Goal: Task Accomplishment & Management: Complete application form

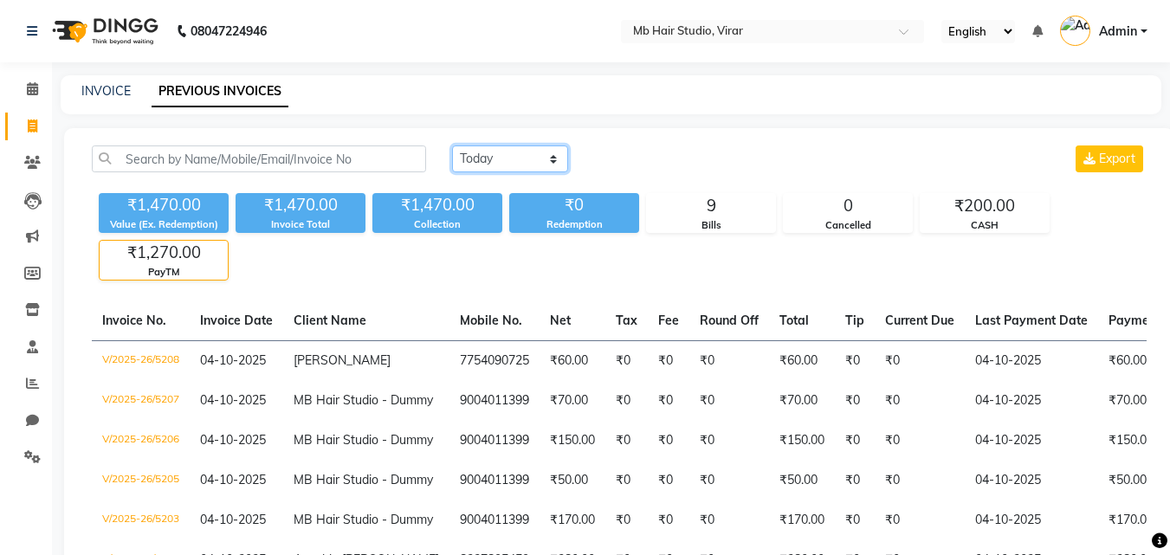
drag, startPoint x: 520, startPoint y: 159, endPoint x: 510, endPoint y: 166, distance: 12.3
click at [520, 159] on select "[DATE] [DATE] Custom Range" at bounding box center [510, 159] width 116 height 27
click at [452, 146] on select "[DATE] [DATE] Custom Range" at bounding box center [510, 159] width 116 height 27
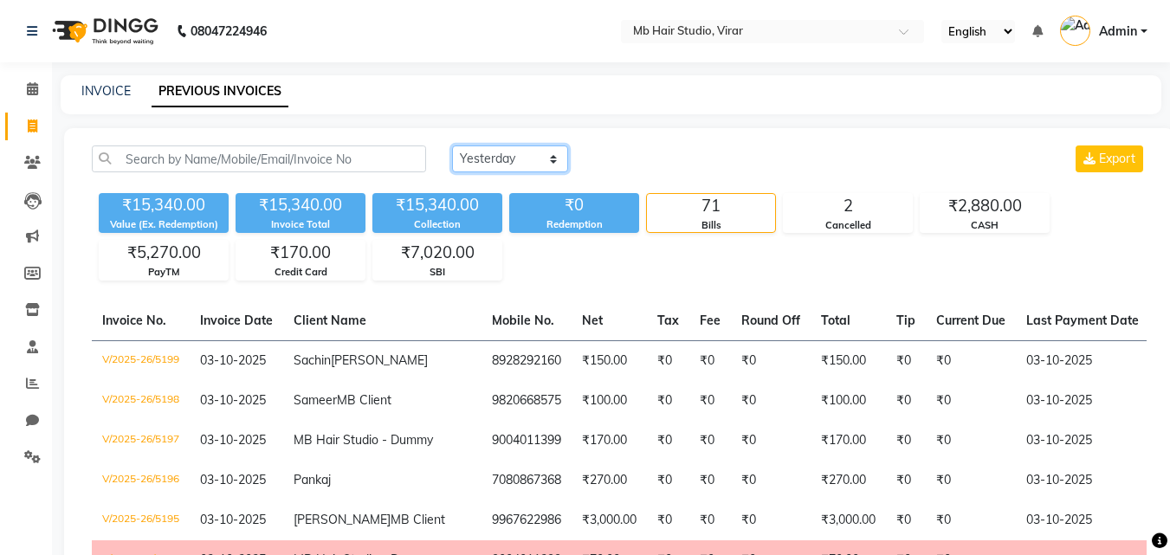
click at [499, 159] on select "[DATE] [DATE] Custom Range" at bounding box center [510, 159] width 116 height 27
click at [452, 146] on select "[DATE] [DATE] Custom Range" at bounding box center [510, 159] width 116 height 27
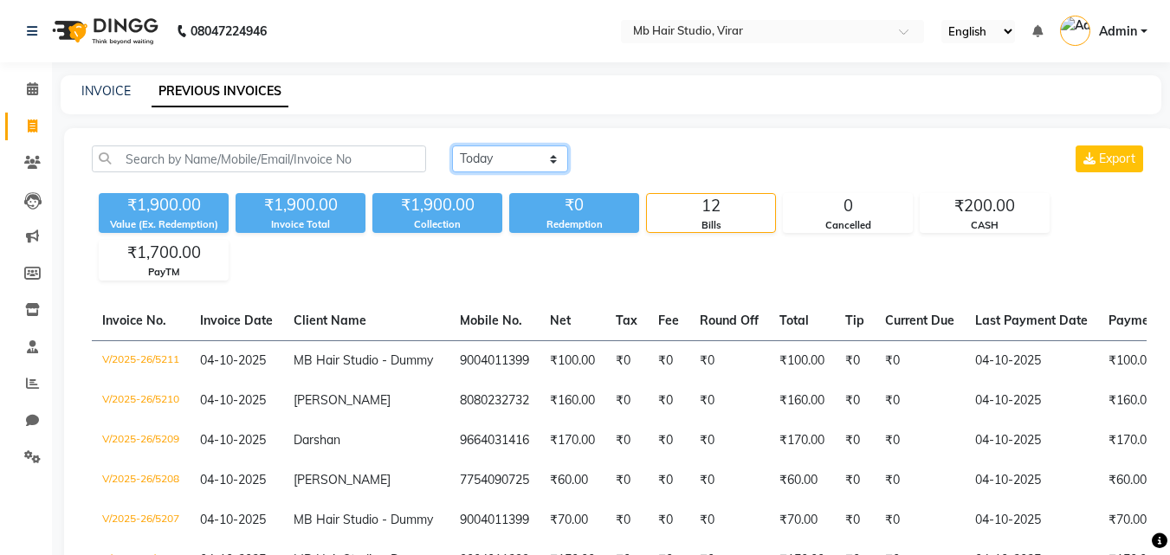
click at [511, 165] on select "[DATE] [DATE] Custom Range" at bounding box center [510, 159] width 116 height 27
select select "yesterday"
click at [452, 146] on select "[DATE] [DATE] Custom Range" at bounding box center [510, 159] width 116 height 27
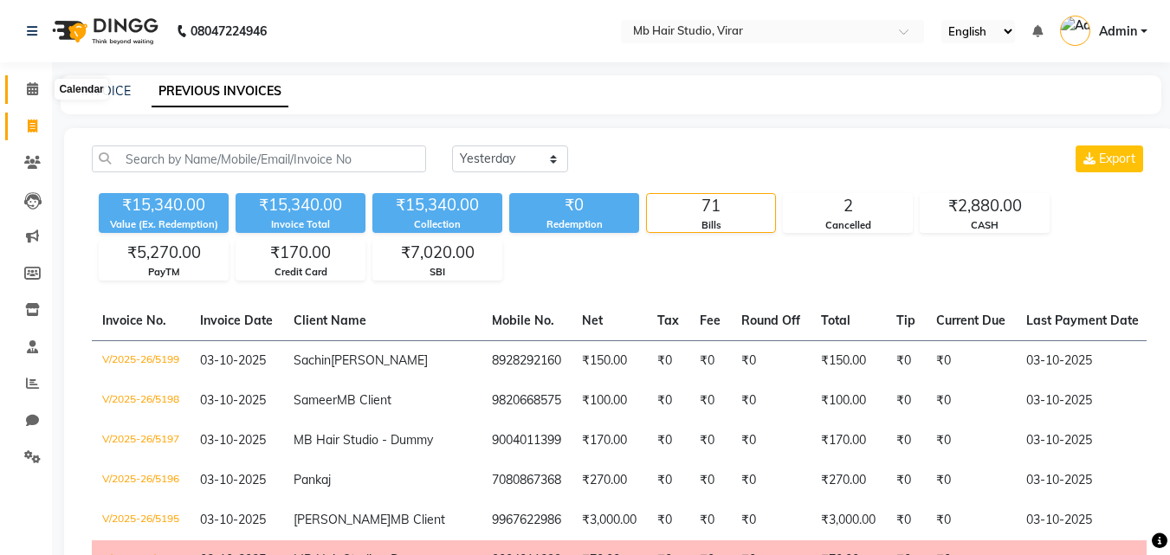
click at [25, 88] on span at bounding box center [32, 90] width 30 height 20
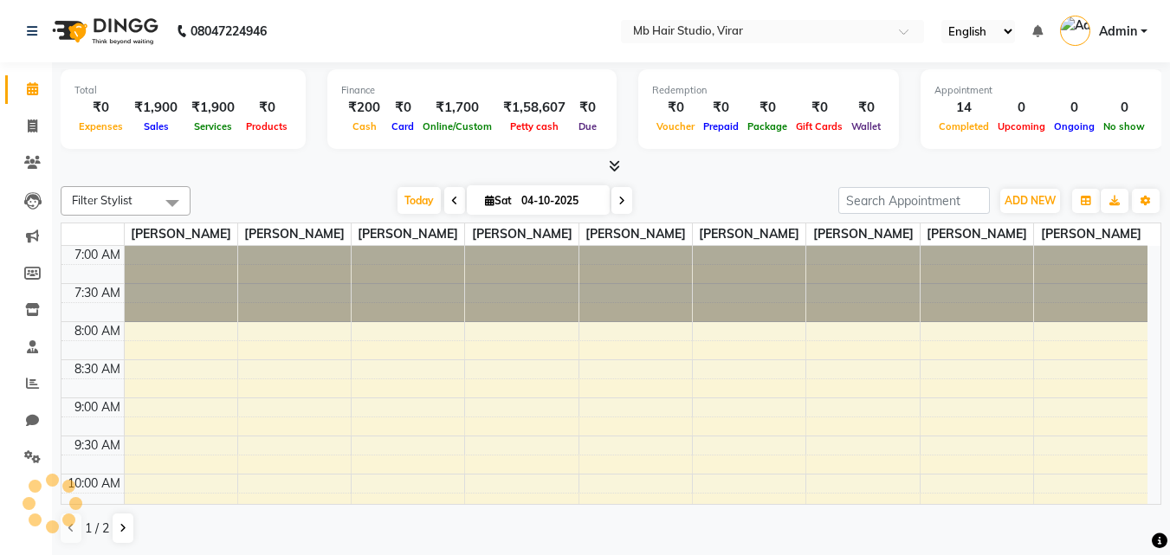
scroll to position [184, 0]
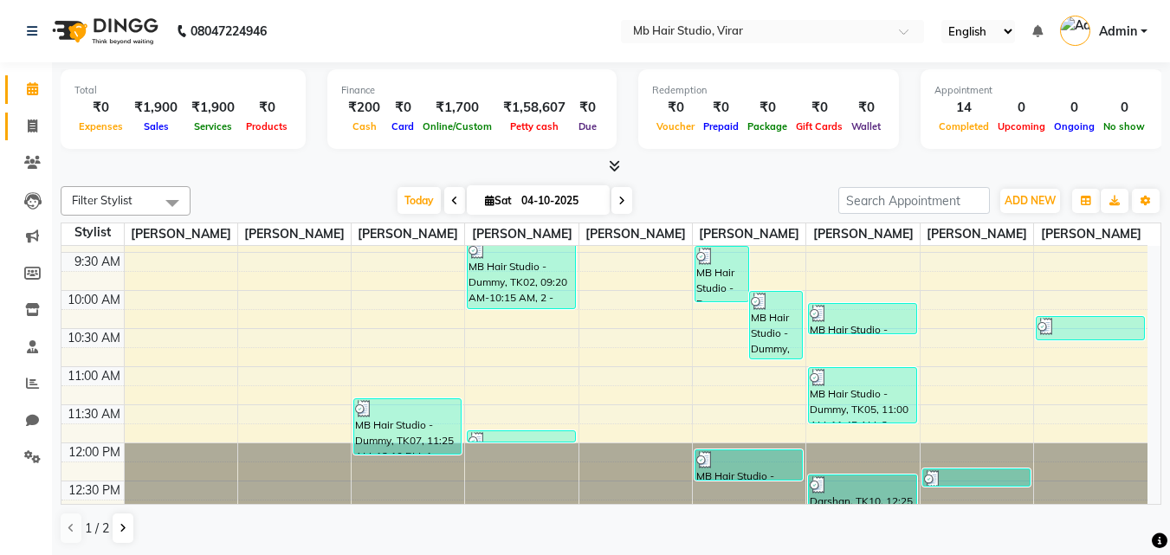
click at [29, 113] on link "Invoice" at bounding box center [26, 127] width 42 height 29
select select "service"
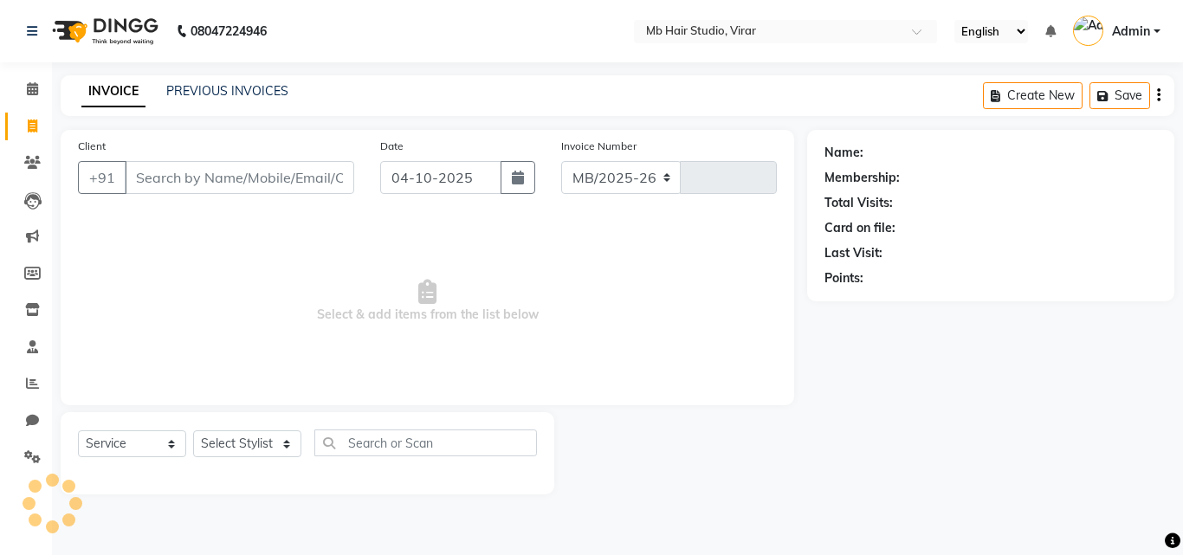
select select "7979"
type input "5212"
click at [216, 93] on link "PREVIOUS INVOICES" at bounding box center [227, 91] width 122 height 16
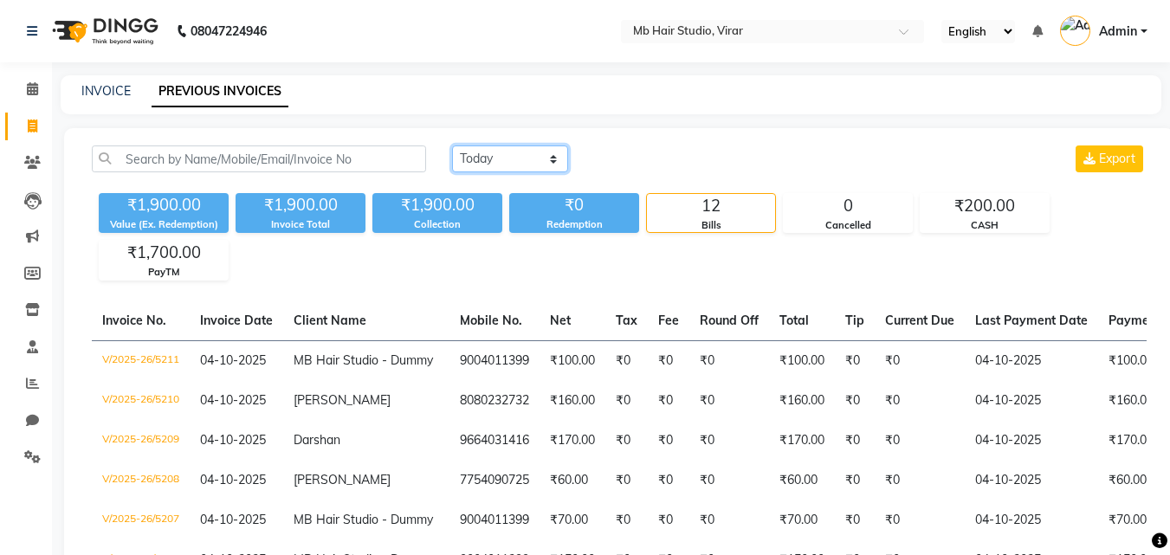
click at [503, 159] on select "[DATE] [DATE] Custom Range" at bounding box center [510, 159] width 116 height 27
click at [452, 146] on select "[DATE] [DATE] Custom Range" at bounding box center [510, 159] width 116 height 27
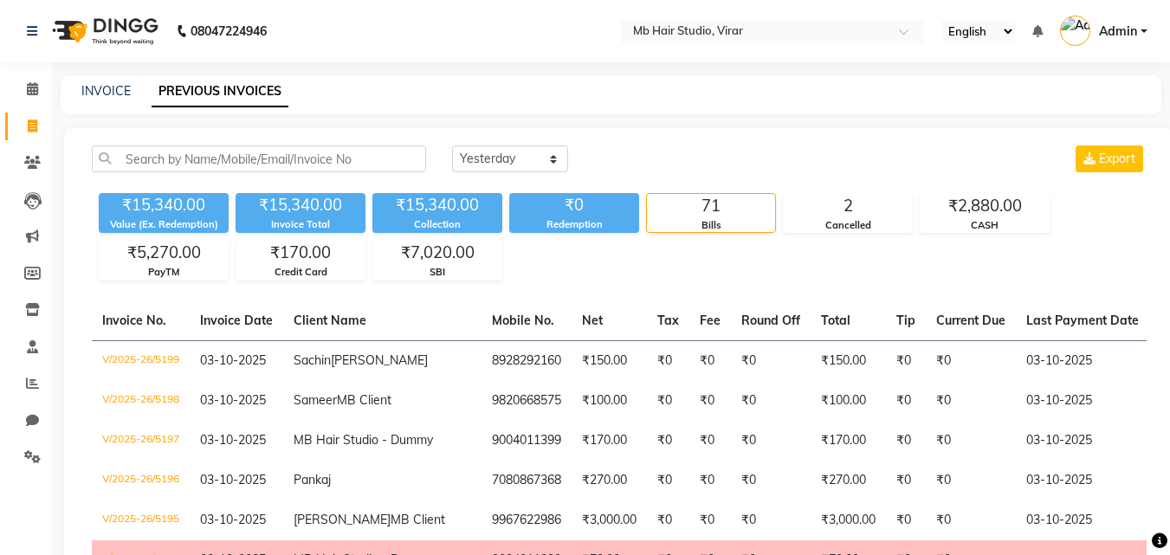
drag, startPoint x: 502, startPoint y: 157, endPoint x: 501, endPoint y: 172, distance: 14.8
click at [502, 157] on select "[DATE] [DATE] Custom Range" at bounding box center [510, 159] width 116 height 27
click at [452, 146] on select "[DATE] [DATE] Custom Range" at bounding box center [510, 159] width 116 height 27
drag, startPoint x: 506, startPoint y: 152, endPoint x: 496, endPoint y: 169, distance: 20.2
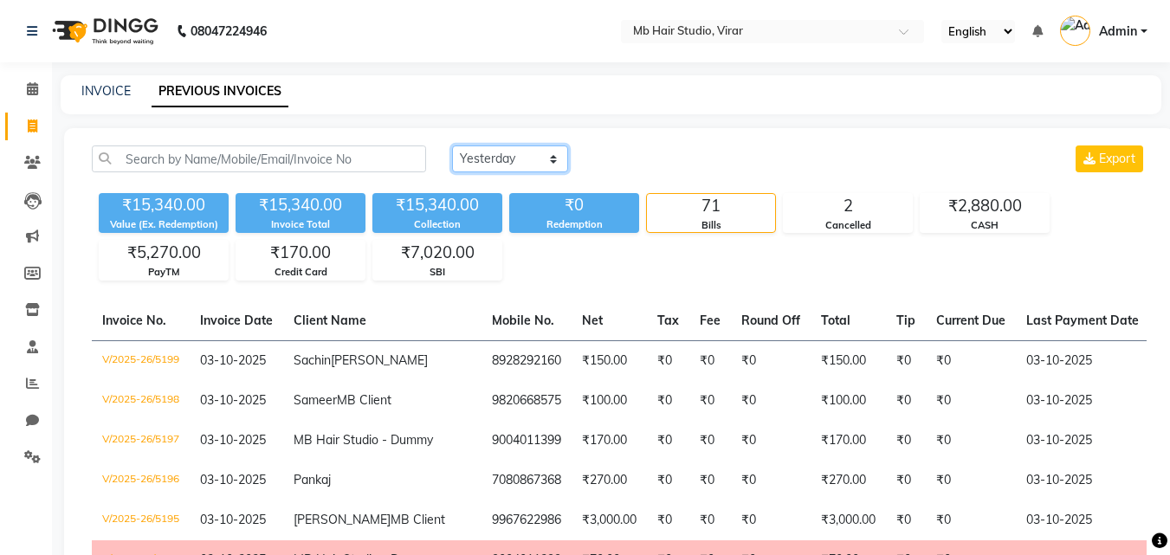
click at [506, 152] on select "[DATE] [DATE] Custom Range" at bounding box center [510, 159] width 116 height 27
select select "today"
click at [452, 146] on select "[DATE] [DATE] Custom Range" at bounding box center [510, 159] width 116 height 27
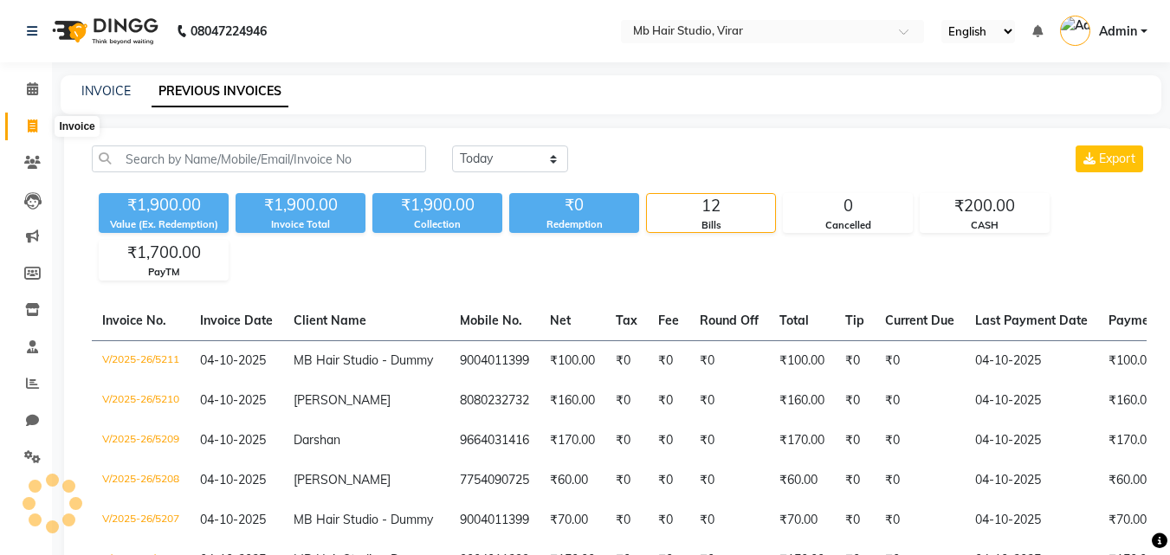
click at [28, 133] on span at bounding box center [32, 127] width 30 height 20
select select "service"
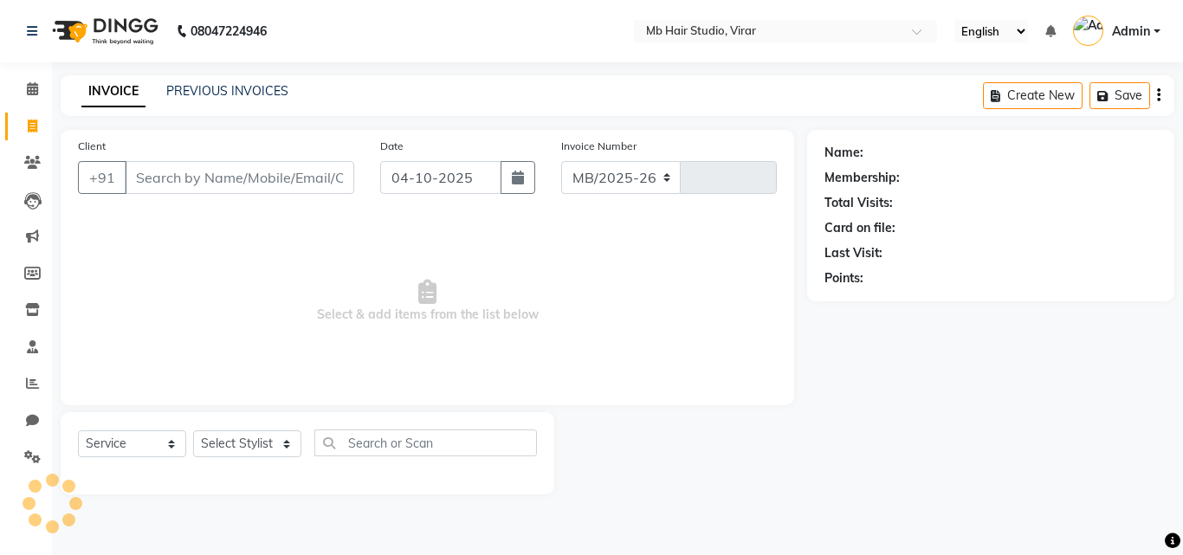
select select "7979"
type input "5212"
click at [246, 186] on input "Client" at bounding box center [240, 177] width 230 height 33
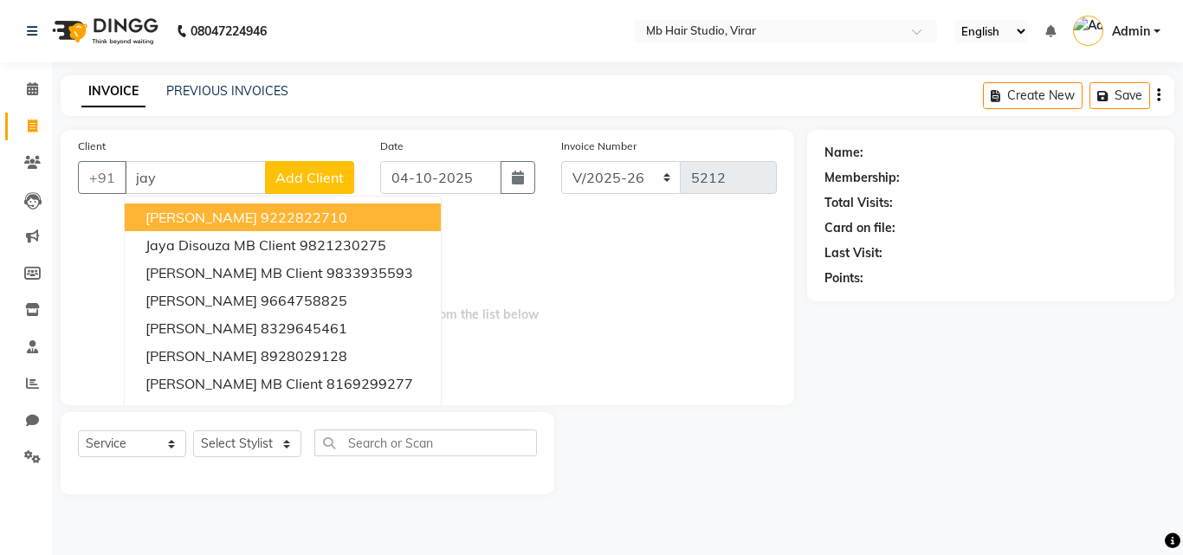
click at [213, 172] on input "jay" at bounding box center [195, 177] width 141 height 33
type input "j"
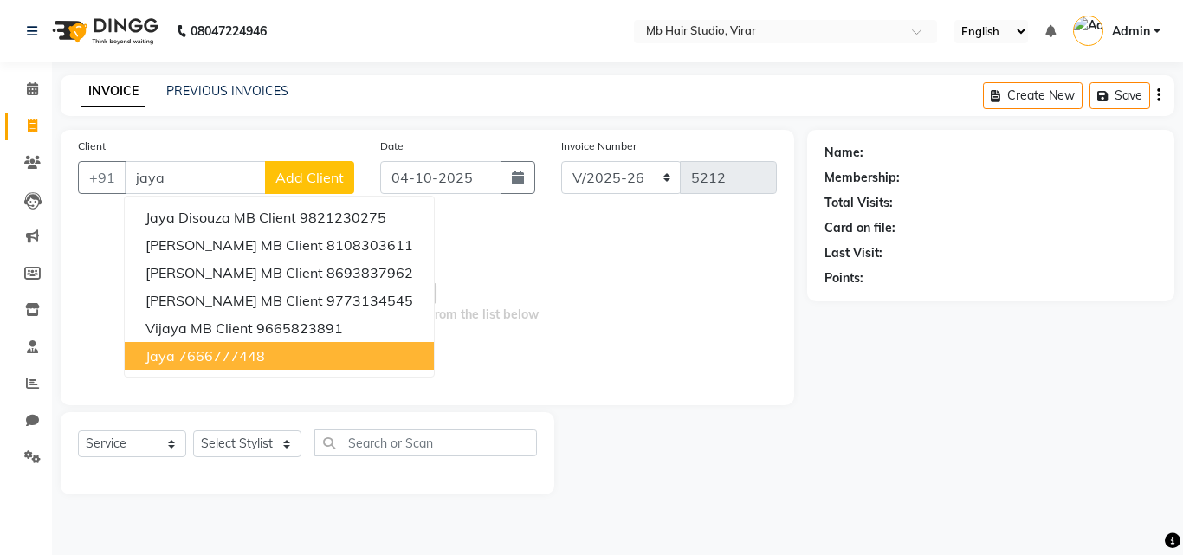
click at [342, 362] on button "Jaya 7666777448" at bounding box center [279, 356] width 309 height 28
type input "7666777448"
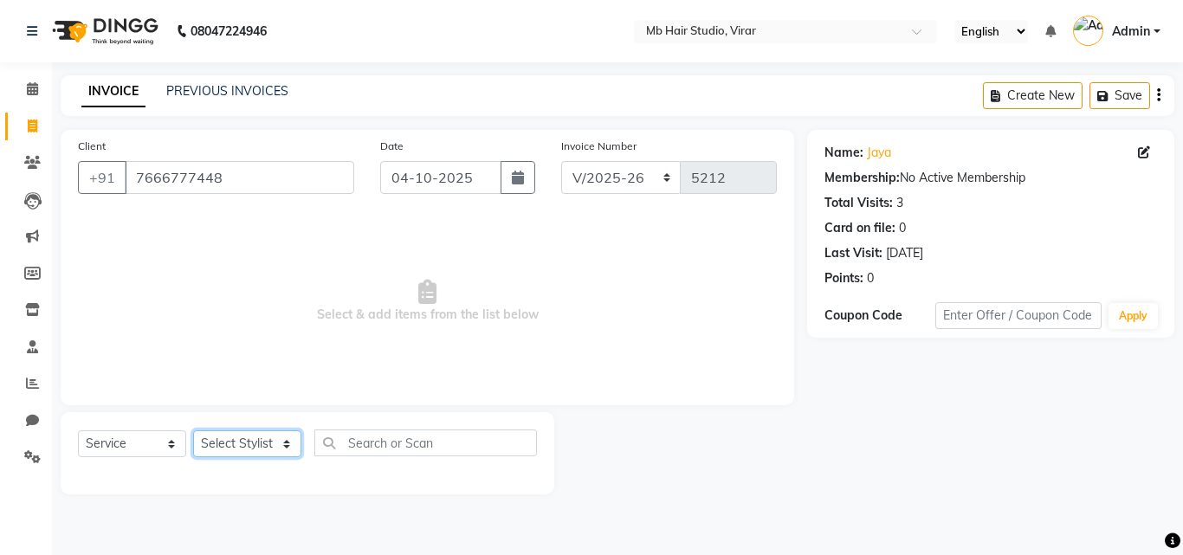
click at [257, 443] on select "Select Stylist [PERSON_NAME] [PERSON_NAME] [PERSON_NAME] [PERSON_NAME] [PERSON_…" at bounding box center [247, 444] width 108 height 27
select select "74607"
click at [193, 431] on select "Select Stylist [PERSON_NAME] [PERSON_NAME] [PERSON_NAME] [PERSON_NAME] [PERSON_…" at bounding box center [247, 444] width 108 height 27
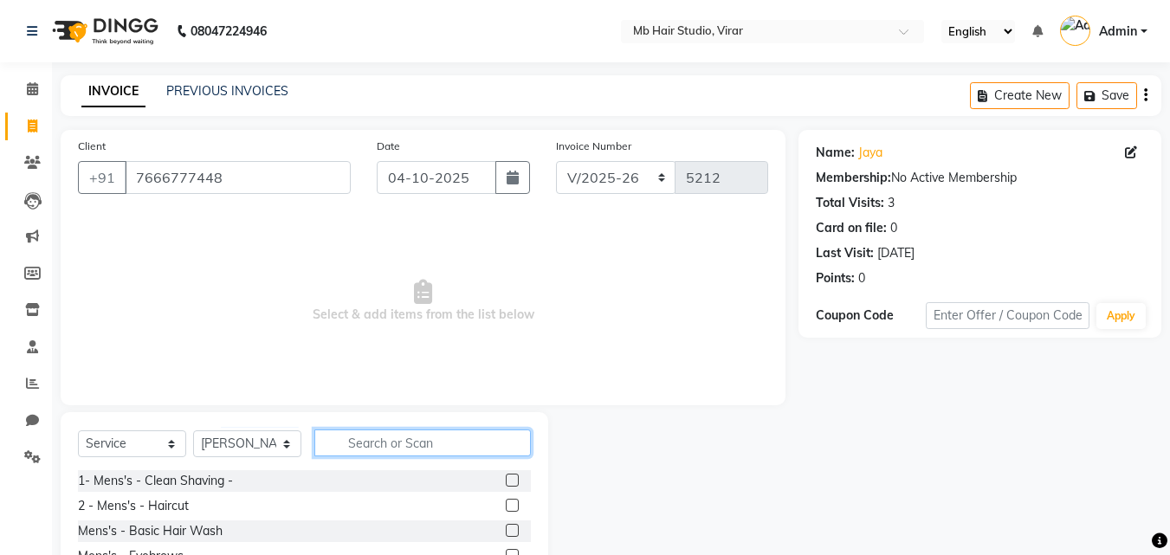
click at [365, 441] on input "text" at bounding box center [422, 443] width 217 height 27
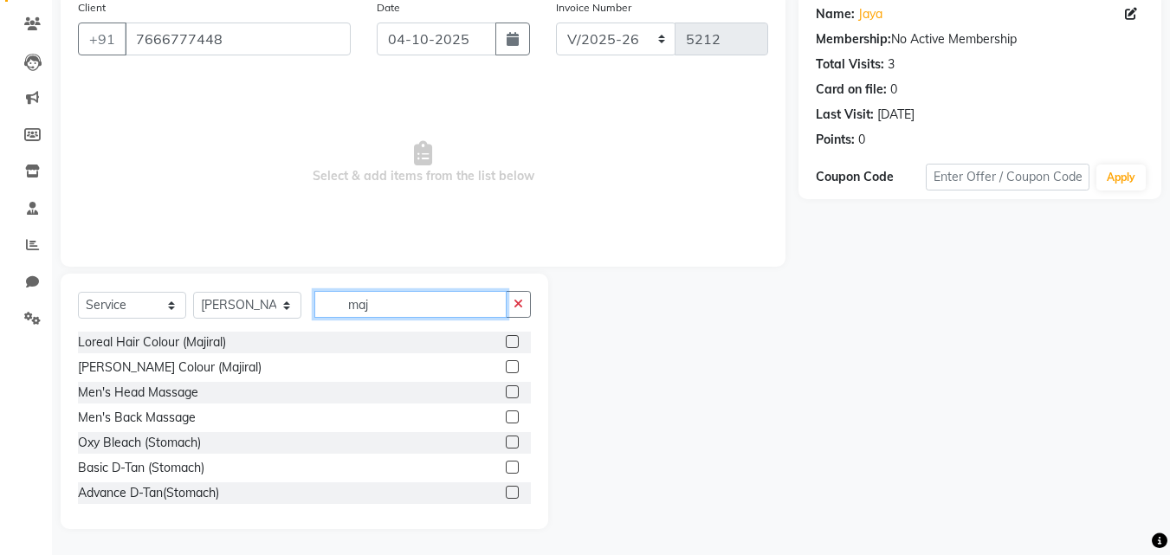
scroll to position [16, 0]
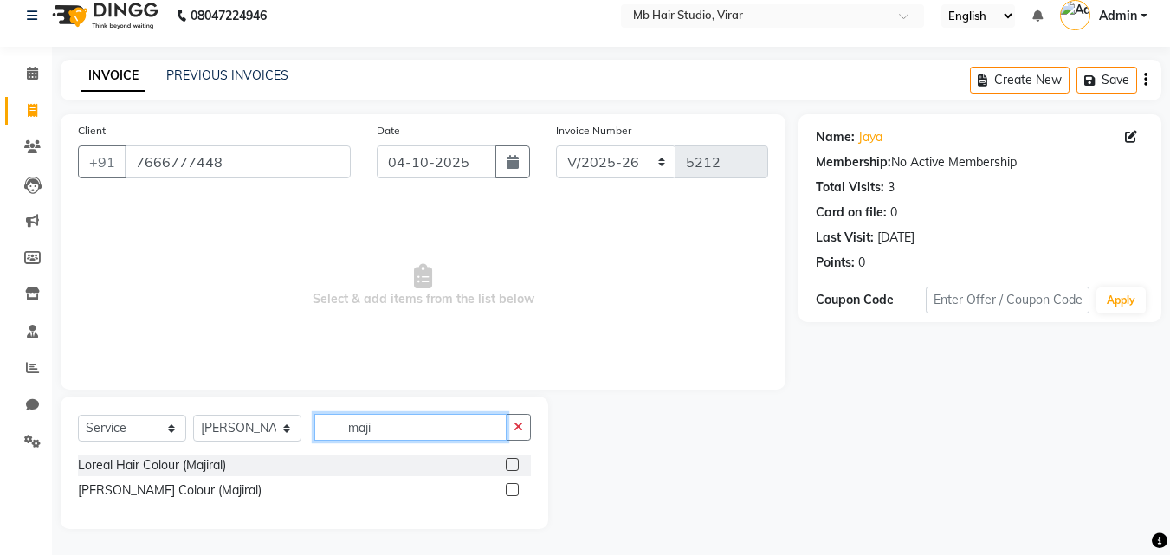
type input "maji"
click at [513, 465] on label at bounding box center [512, 464] width 13 height 13
click at [513, 465] on input "checkbox" at bounding box center [511, 465] width 11 height 11
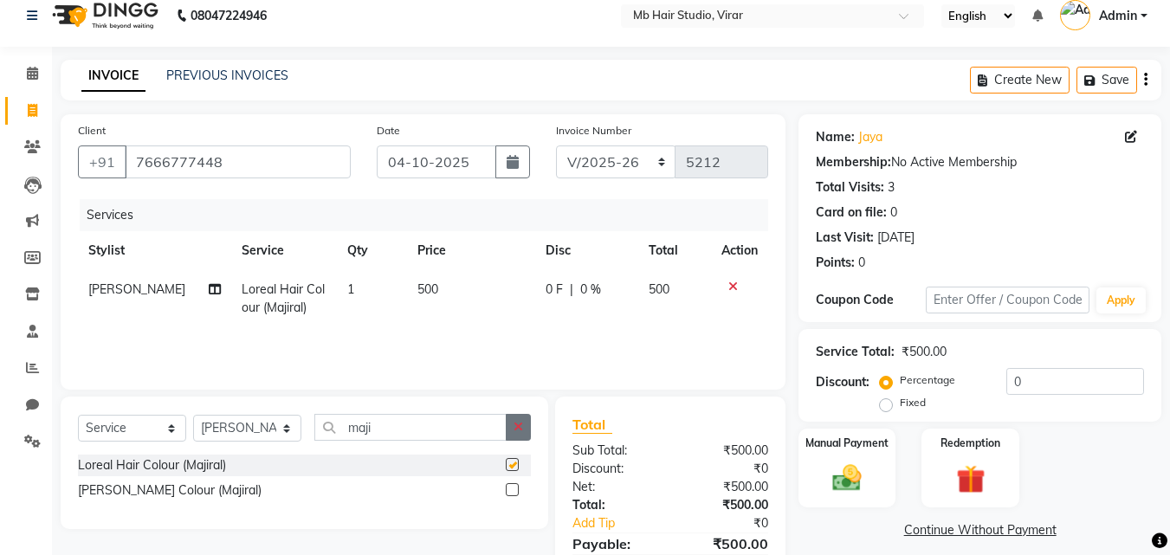
checkbox input "false"
click at [479, 425] on input "maji" at bounding box center [410, 427] width 192 height 27
type input "m"
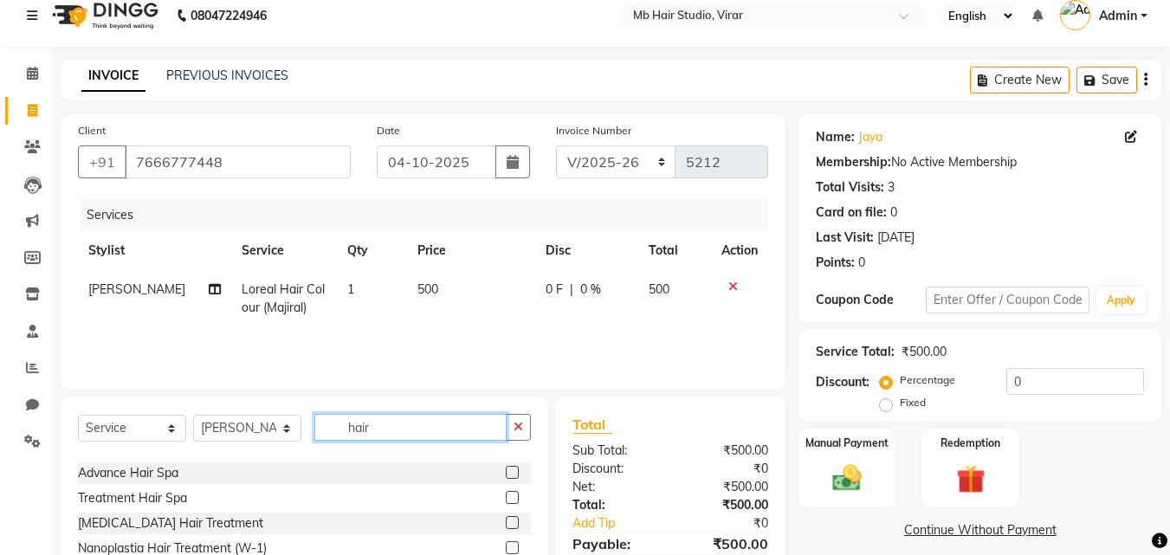
scroll to position [0, 0]
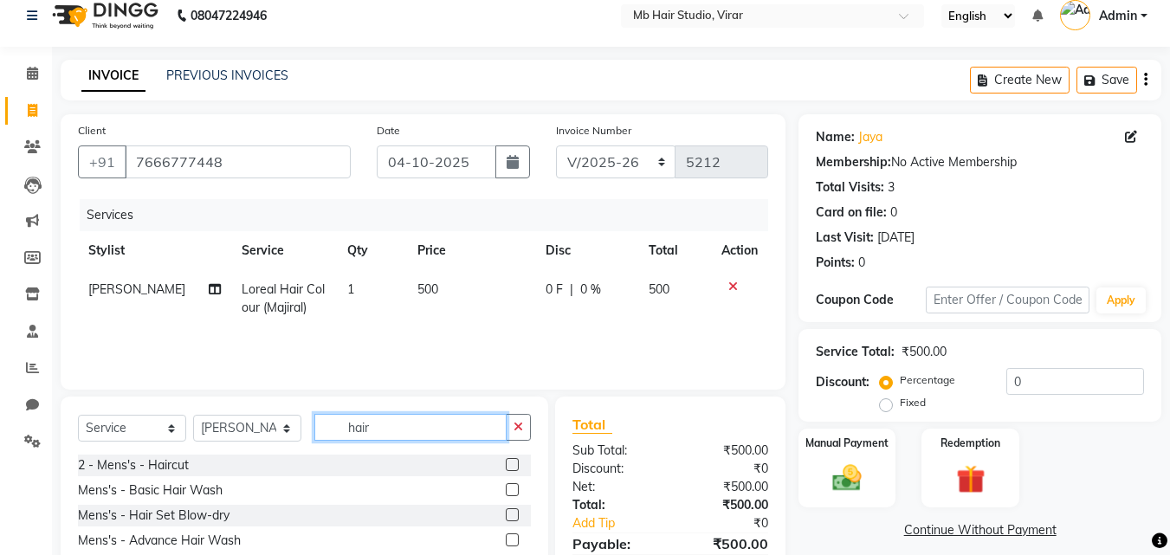
type input "hair"
click at [506, 462] on label at bounding box center [512, 464] width 13 height 13
click at [506, 462] on input "checkbox" at bounding box center [511, 465] width 11 height 11
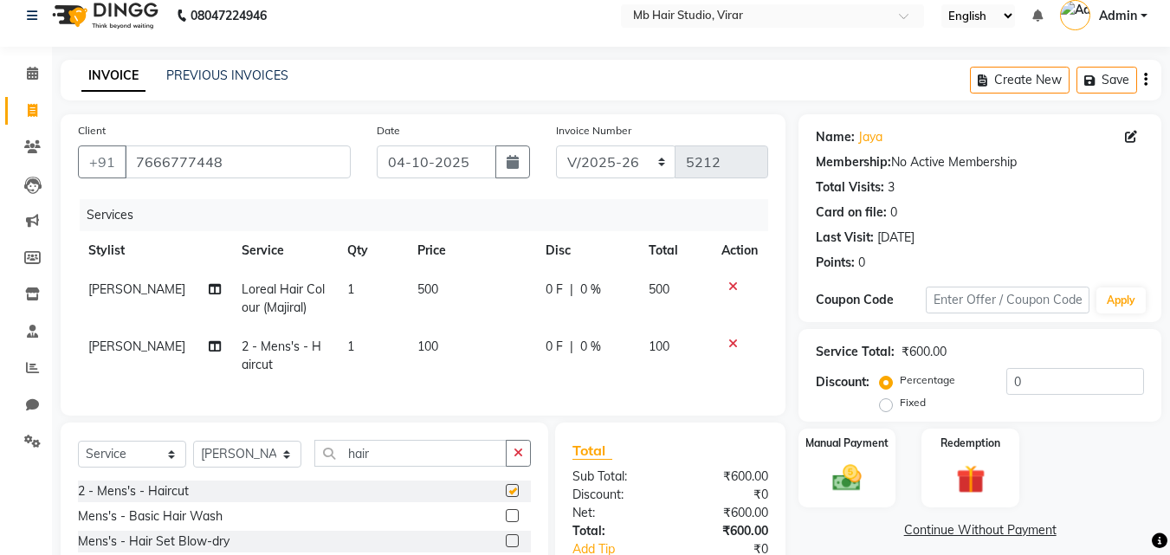
checkbox input "false"
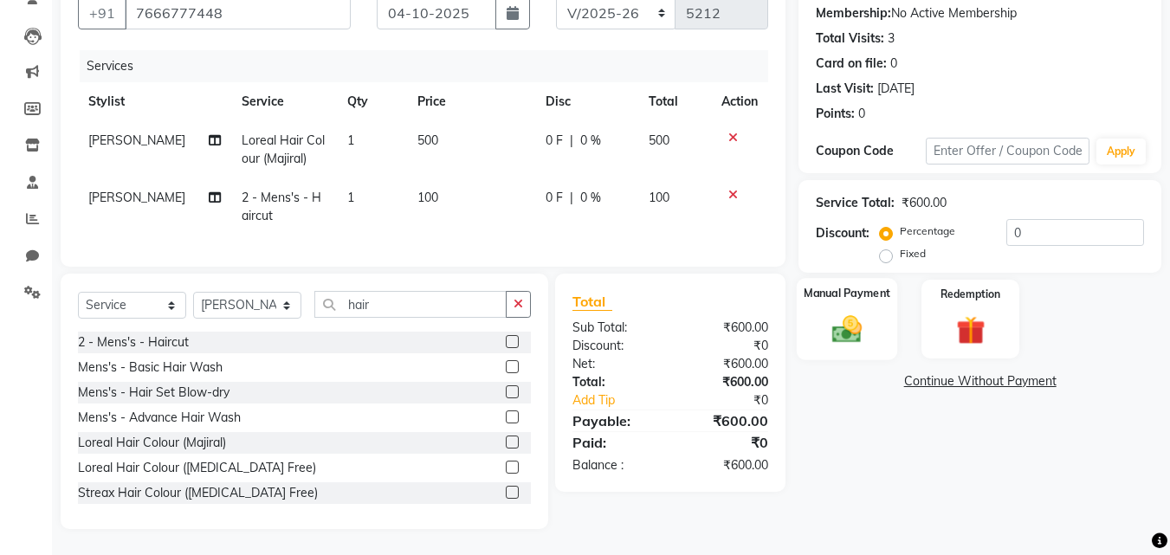
click at [839, 312] on img at bounding box center [847, 329] width 49 height 35
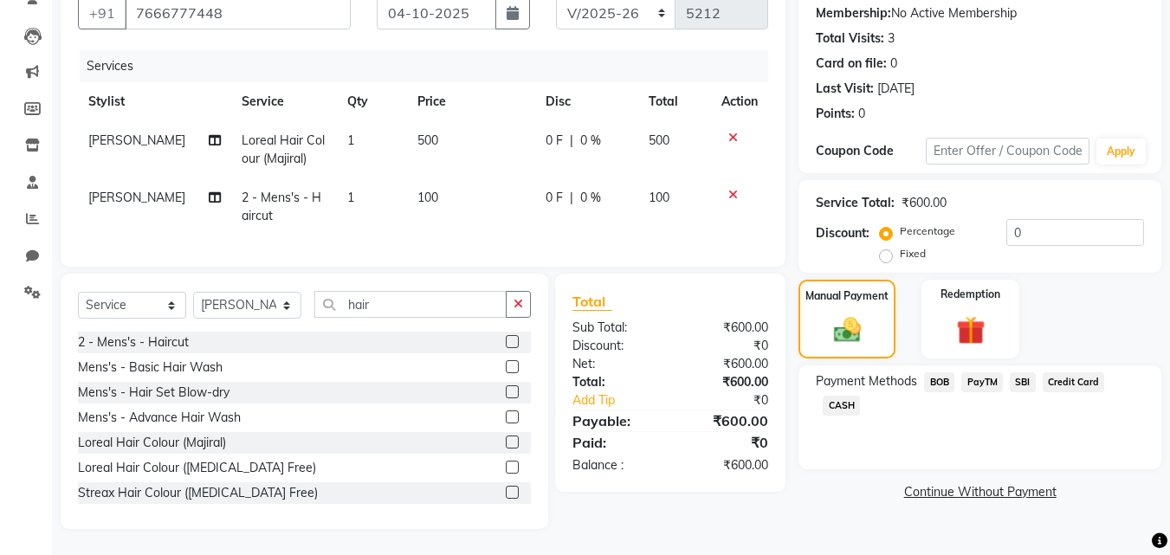
click at [850, 396] on span "CASH" at bounding box center [841, 406] width 37 height 20
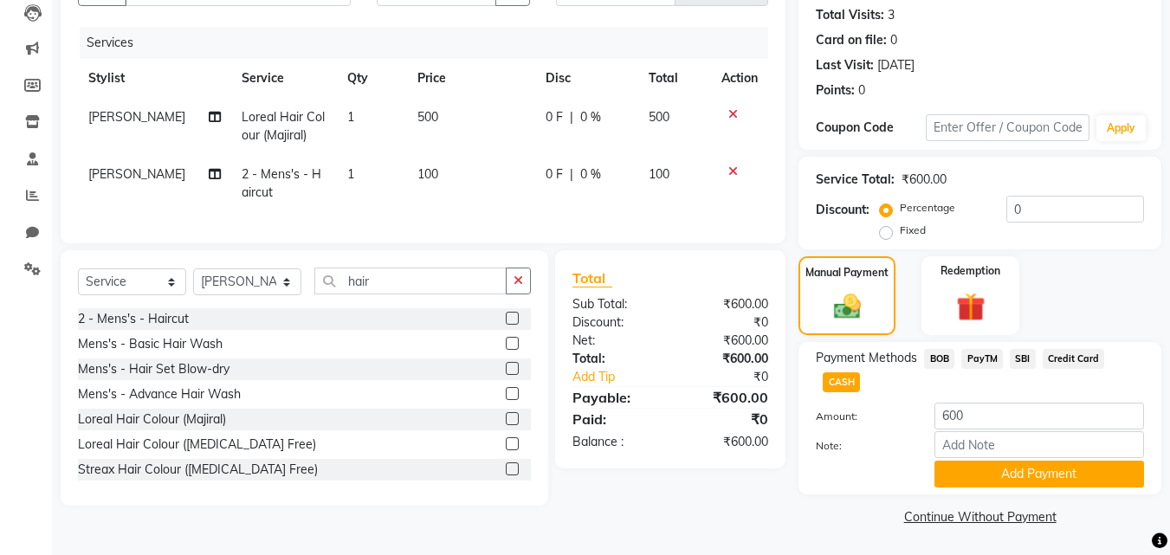
scroll to position [189, 0]
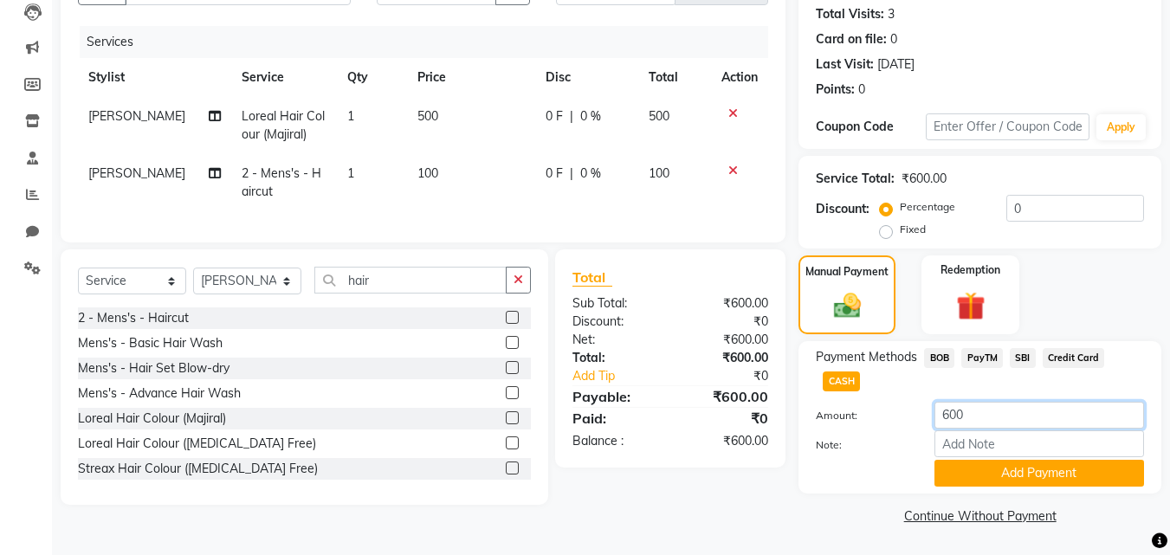
click at [951, 418] on input "600" at bounding box center [1040, 415] width 210 height 27
type input "500"
click at [1117, 481] on button "Add Payment" at bounding box center [1040, 473] width 210 height 27
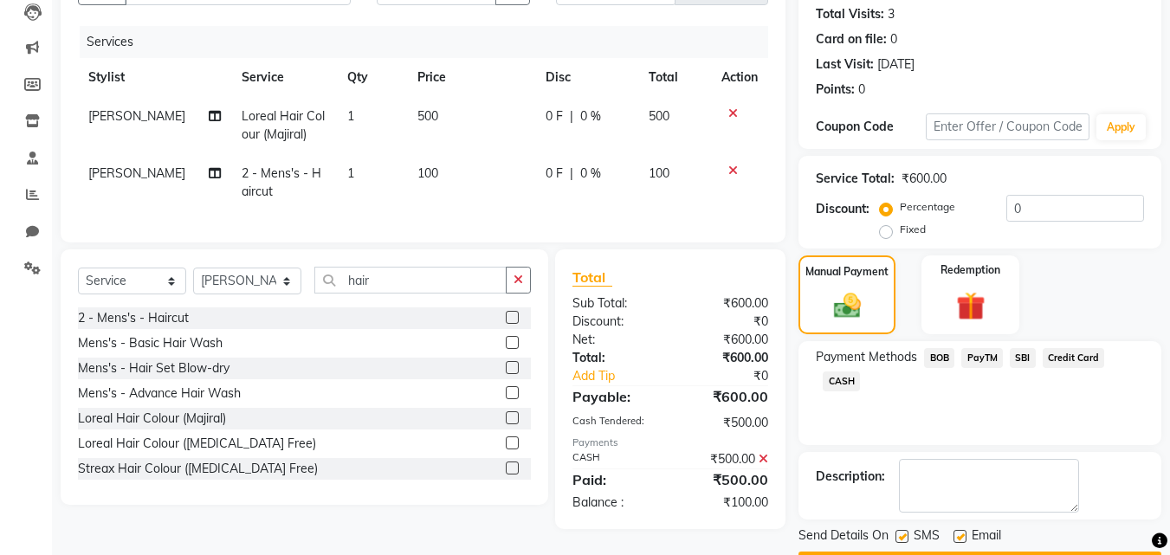
click at [985, 362] on span "PayTM" at bounding box center [983, 358] width 42 height 20
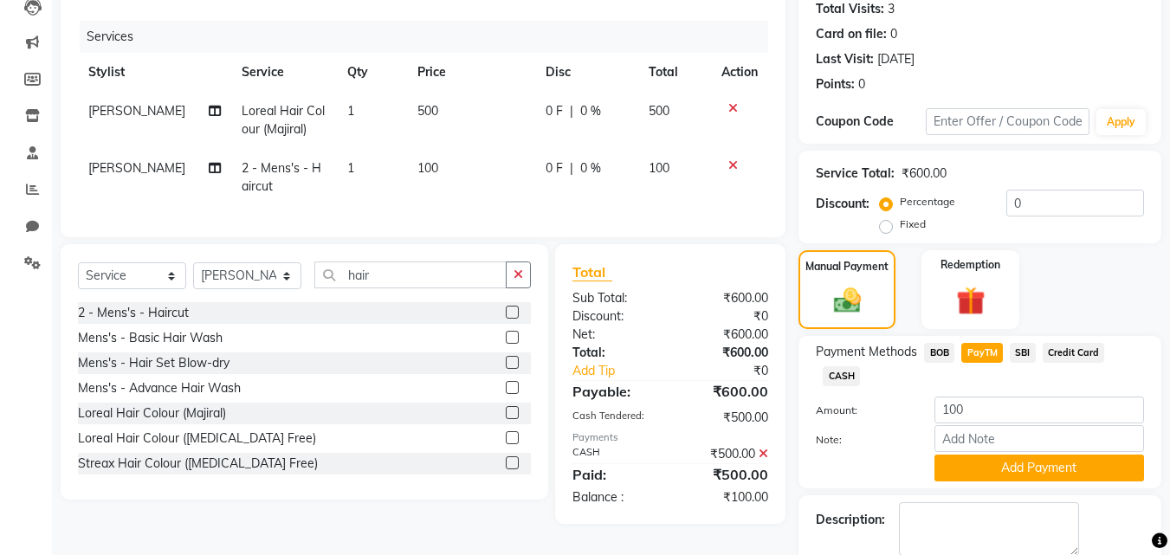
scroll to position [287, 0]
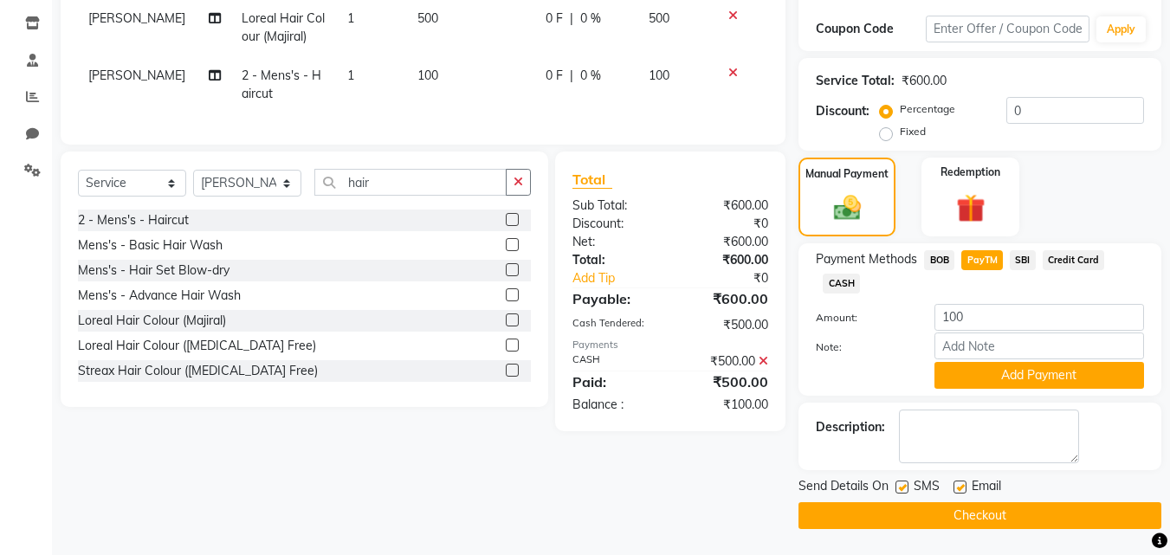
click at [964, 485] on label at bounding box center [960, 487] width 13 height 13
click at [964, 485] on input "checkbox" at bounding box center [959, 488] width 11 height 11
checkbox input "false"
click at [908, 488] on label at bounding box center [902, 487] width 13 height 13
click at [907, 488] on input "checkbox" at bounding box center [901, 488] width 11 height 11
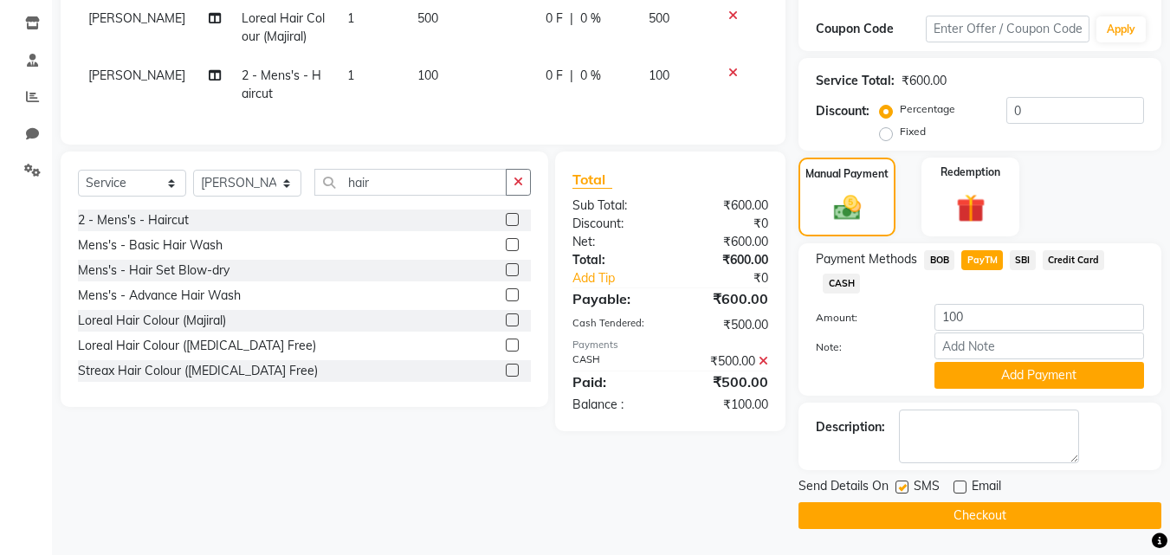
checkbox input "false"
click at [1035, 385] on button "Add Payment" at bounding box center [1040, 375] width 210 height 27
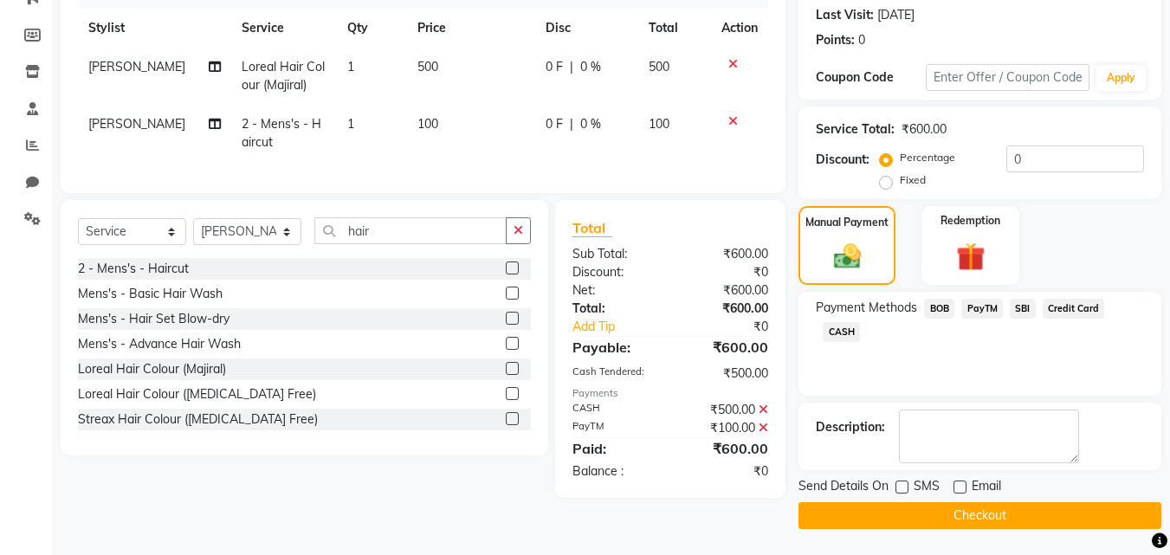
click at [1003, 514] on button "Checkout" at bounding box center [980, 515] width 363 height 27
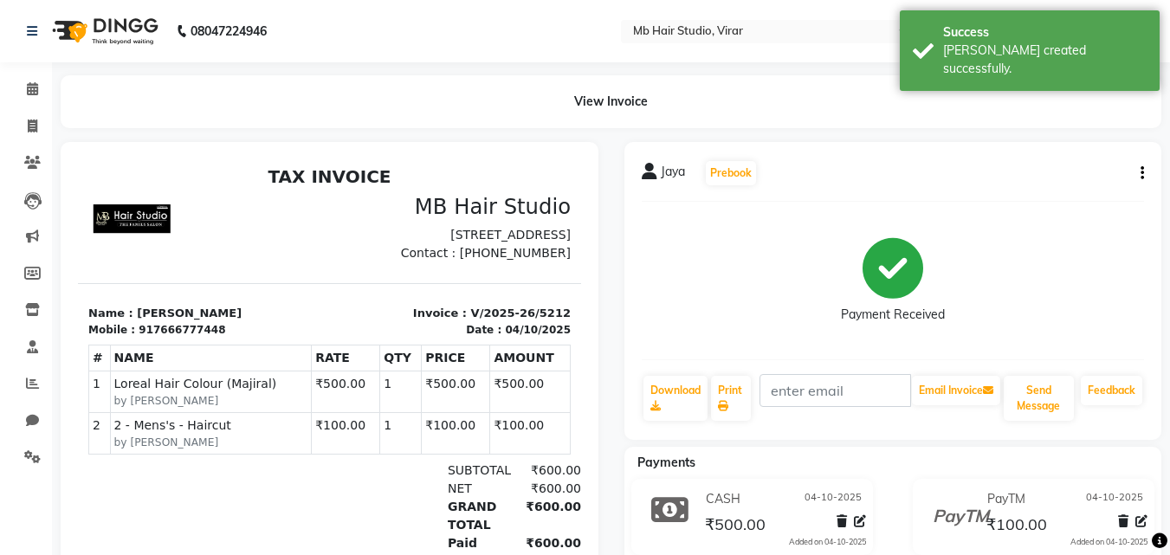
select select "7979"
select select "service"
